Goal: Task Accomplishment & Management: Manage account settings

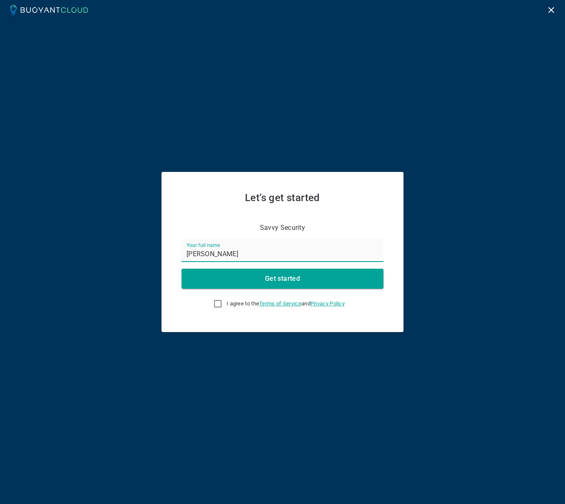
click at [215, 303] on input "I agree to the Terms of Service and Privacy Policy" at bounding box center [218, 304] width 10 height 10
checkbox input "true"
click at [252, 280] on button "Get started" at bounding box center [283, 279] width 202 height 20
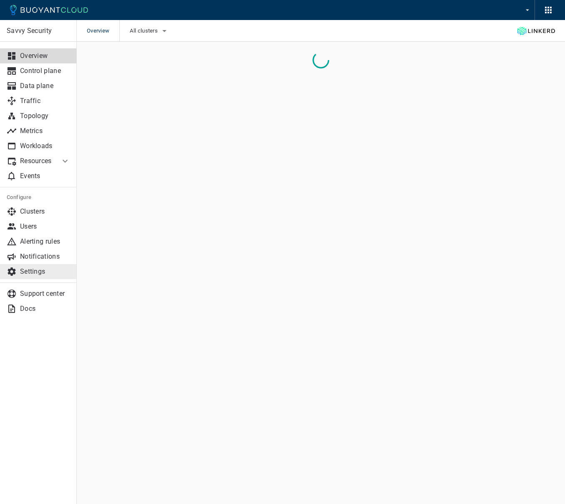
click at [32, 274] on p "Settings" at bounding box center [45, 272] width 50 height 8
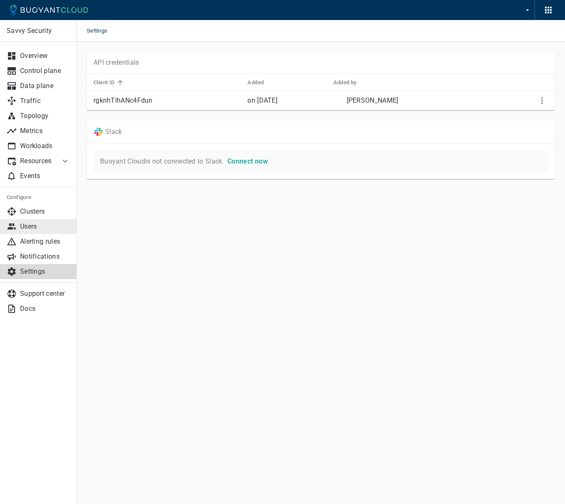
click at [28, 230] on p "Users" at bounding box center [45, 226] width 50 height 8
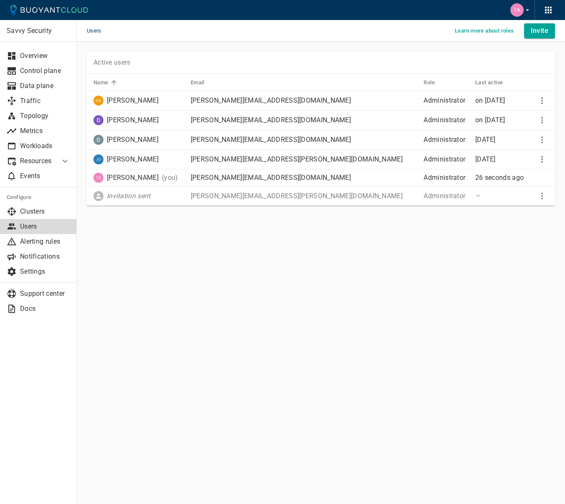
click at [550, 10] on icon "button" at bounding box center [548, 10] width 10 height 10
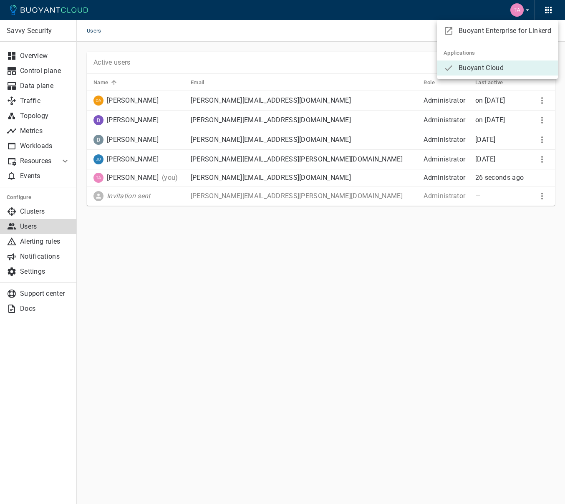
click at [451, 300] on div at bounding box center [282, 252] width 565 height 504
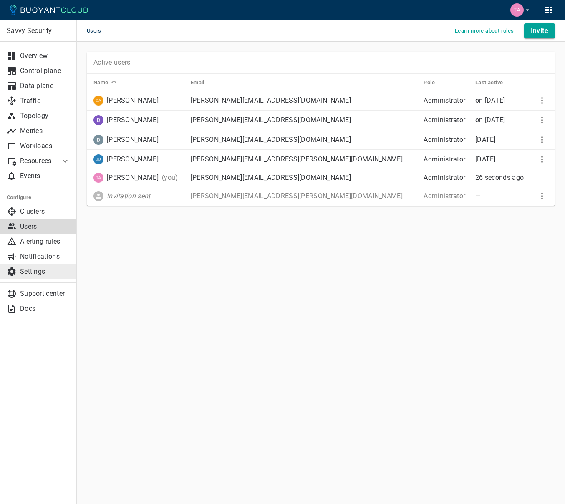
click at [41, 269] on p "Settings" at bounding box center [45, 272] width 50 height 8
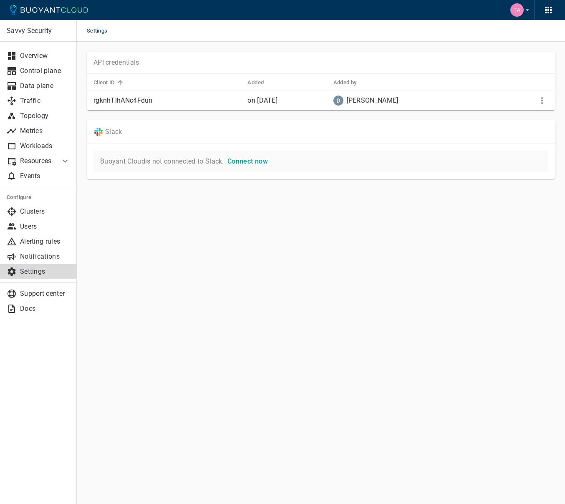
click at [62, 160] on icon at bounding box center [65, 161] width 10 height 10
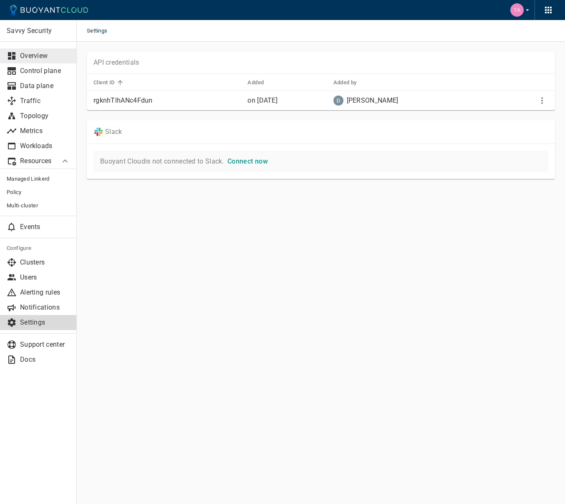
click at [46, 56] on p "Overview" at bounding box center [45, 56] width 50 height 8
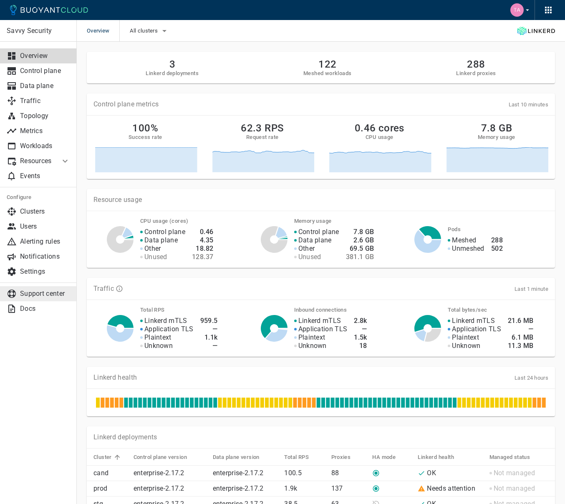
click at [30, 294] on p "Support center" at bounding box center [45, 294] width 50 height 8
